Goal: Task Accomplishment & Management: Use online tool/utility

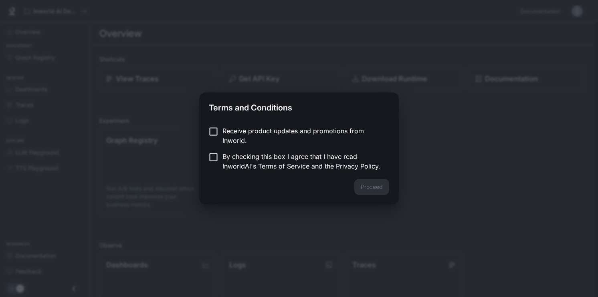
click at [209, 151] on form "Receive product updates and promotions from Inworld. By checking this box I agr…" at bounding box center [299, 148] width 180 height 45
click at [235, 153] on p "By checking this box I agree that I have read InworldAI's Terms of Service and …" at bounding box center [302, 161] width 160 height 19
click at [372, 185] on button "Proceed" at bounding box center [371, 187] width 35 height 16
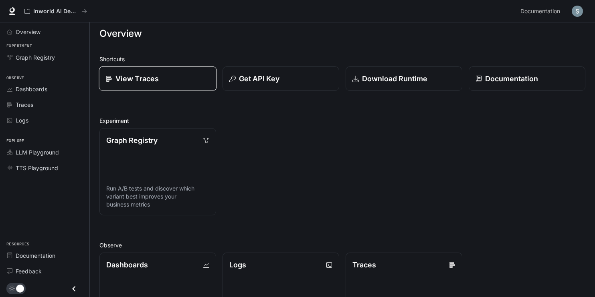
click at [146, 72] on link "View Traces" at bounding box center [158, 79] width 118 height 25
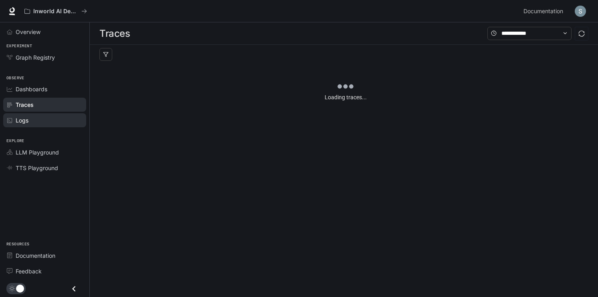
click at [45, 113] on link "Logs" at bounding box center [44, 120] width 83 height 14
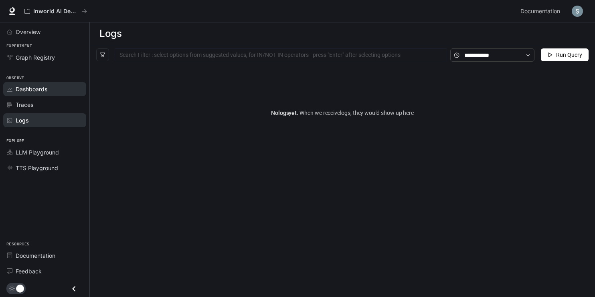
click at [60, 89] on div "Dashboards" at bounding box center [49, 89] width 67 height 8
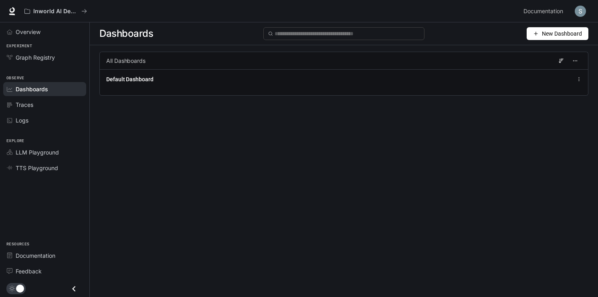
click at [261, 145] on div "Dashboards New Dashboard All Dashboards Default Dashboard" at bounding box center [344, 145] width 508 height 246
click at [10, 11] on icon at bounding box center [12, 11] width 8 height 8
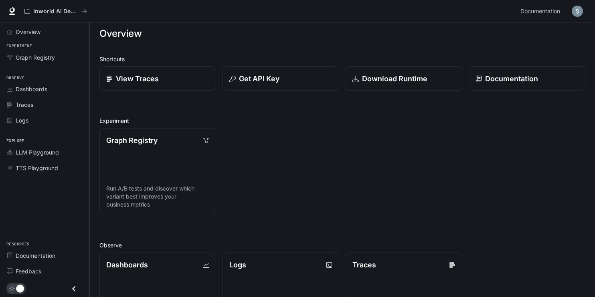
click at [285, 60] on div "Get API Key" at bounding box center [277, 75] width 123 height 31
click at [287, 74] on div "Get API Key" at bounding box center [281, 78] width 104 height 11
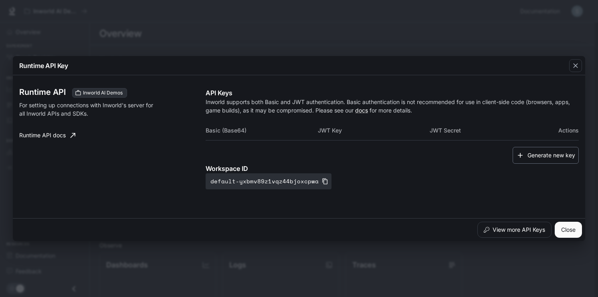
click at [539, 152] on button "Generate new key" at bounding box center [546, 155] width 66 height 17
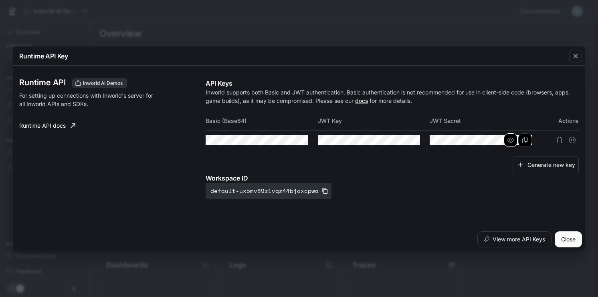
click at [507, 140] on icon "button" at bounding box center [510, 140] width 6 height 6
click at [398, 139] on icon "button" at bounding box center [399, 140] width 6 height 6
click at [285, 141] on icon "button" at bounding box center [287, 140] width 6 height 6
click at [295, 141] on button "Copy Basic (Base64)" at bounding box center [302, 140] width 14 height 14
click at [407, 143] on button "Copy Key" at bounding box center [413, 140] width 14 height 14
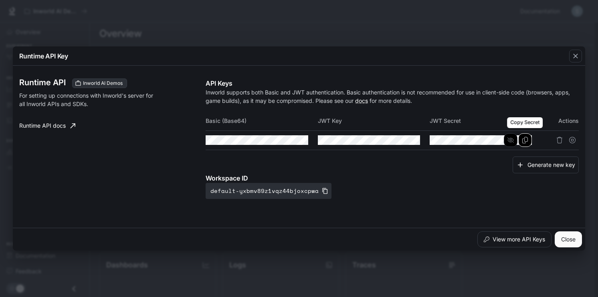
drag, startPoint x: 523, startPoint y: 141, endPoint x: 523, endPoint y: 146, distance: 4.4
click at [523, 141] on icon "Copy Secret" at bounding box center [525, 140] width 6 height 6
click at [489, 184] on div "Workspace ID default-yxbmv89z1vqz44bjoxcpwa" at bounding box center [392, 187] width 373 height 26
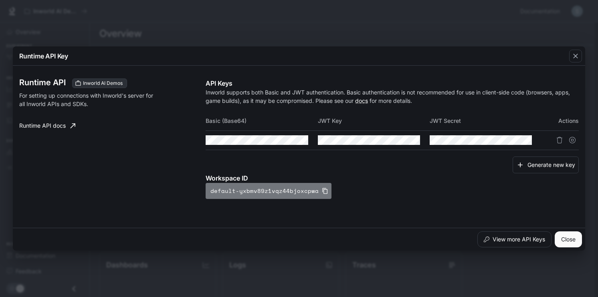
click at [321, 187] on button "default-yxbmv89z1vqz44bjoxcpwa" at bounding box center [269, 191] width 126 height 16
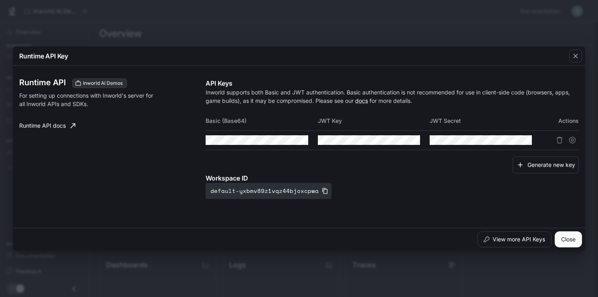
click at [557, 241] on button "Close" at bounding box center [568, 240] width 27 height 16
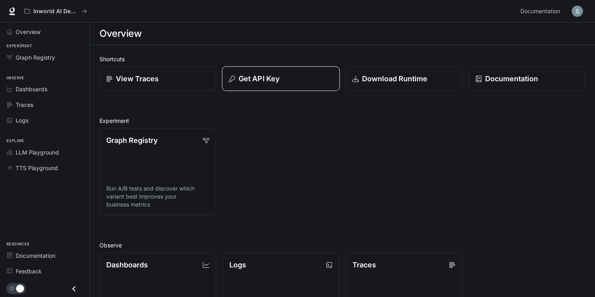
click at [298, 91] on button "Get API Key" at bounding box center [281, 79] width 118 height 25
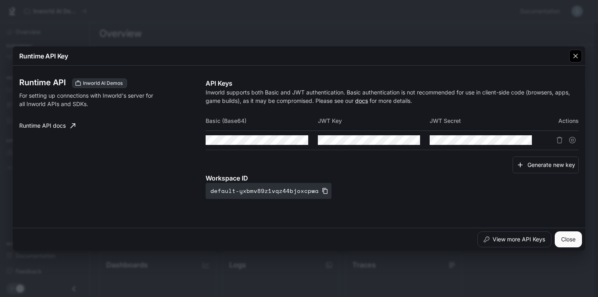
click at [571, 63] on button "button" at bounding box center [575, 55] width 19 height 19
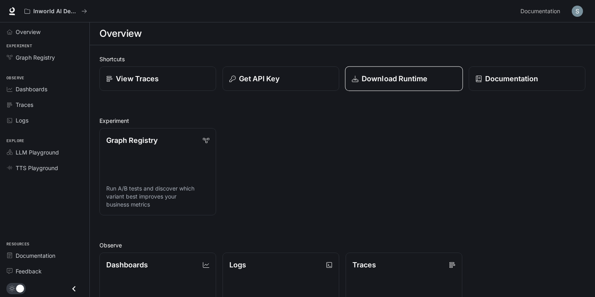
click at [410, 76] on p "Download Runtime" at bounding box center [394, 78] width 66 height 11
click at [95, 7] on div "Inworld AI Demos" at bounding box center [269, 11] width 496 height 16
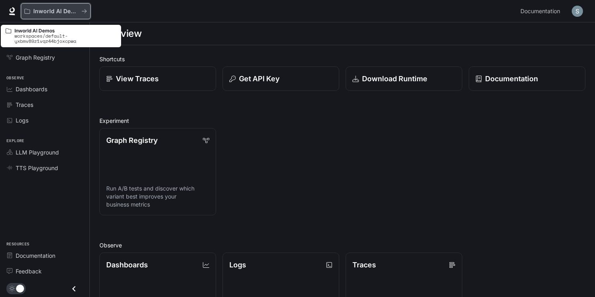
click at [81, 4] on button "Inworld AI Demos" at bounding box center [56, 11] width 70 height 16
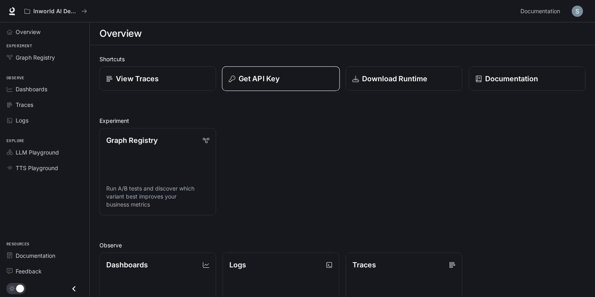
click at [279, 84] on button "Get API Key" at bounding box center [281, 79] width 118 height 25
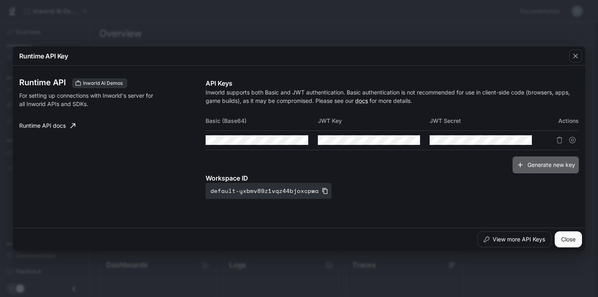
click at [529, 164] on button "Generate new key" at bounding box center [546, 165] width 66 height 17
